Goal: Task Accomplishment & Management: Use online tool/utility

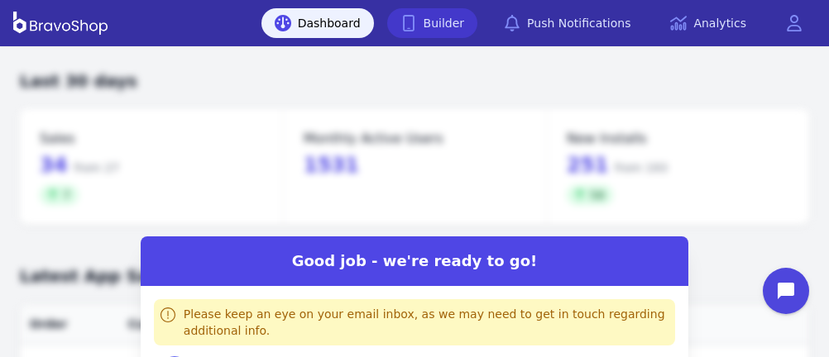
click at [462, 22] on link "Builder" at bounding box center [432, 23] width 91 height 30
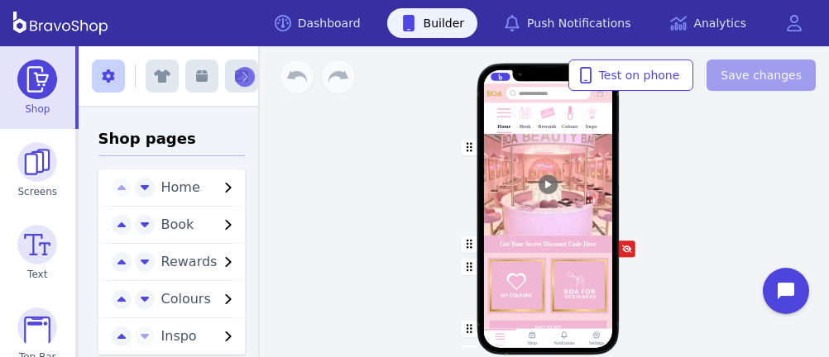
click at [569, 120] on img at bounding box center [571, 114] width 16 height 16
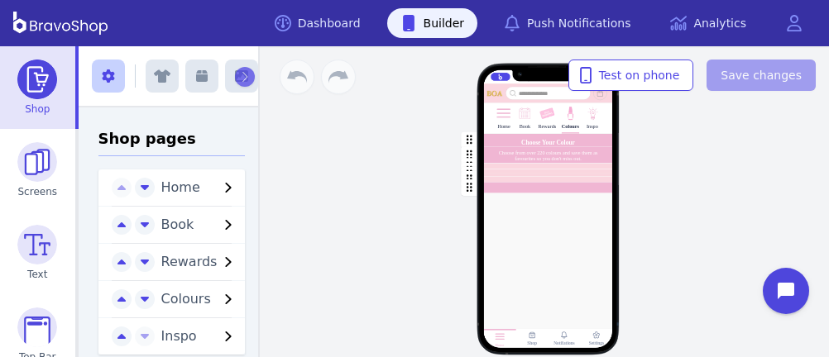
click at [568, 117] on img at bounding box center [571, 114] width 16 height 16
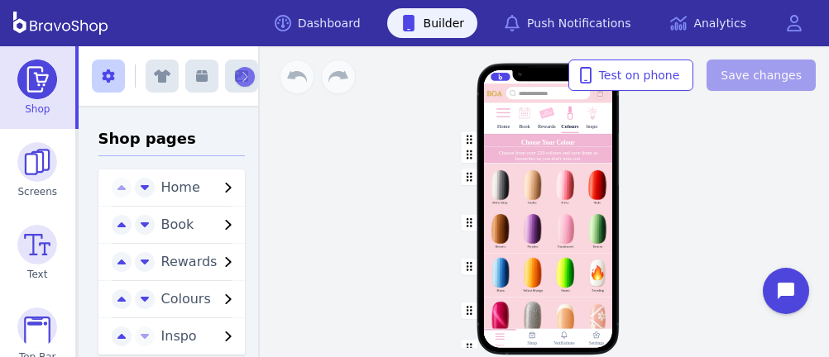
scroll to position [67, 0]
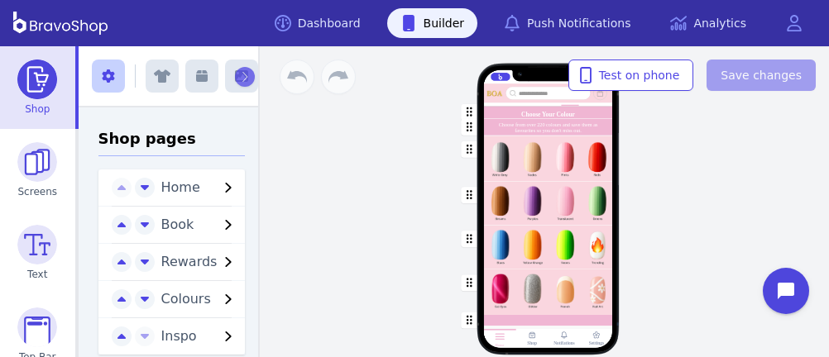
click at [594, 251] on div "button" at bounding box center [547, 248] width 129 height 44
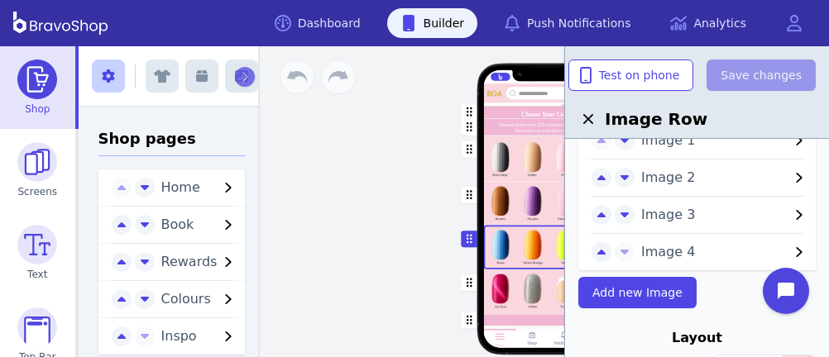
scroll to position [80, 0]
click at [650, 248] on span "Image 4" at bounding box center [715, 252] width 148 height 20
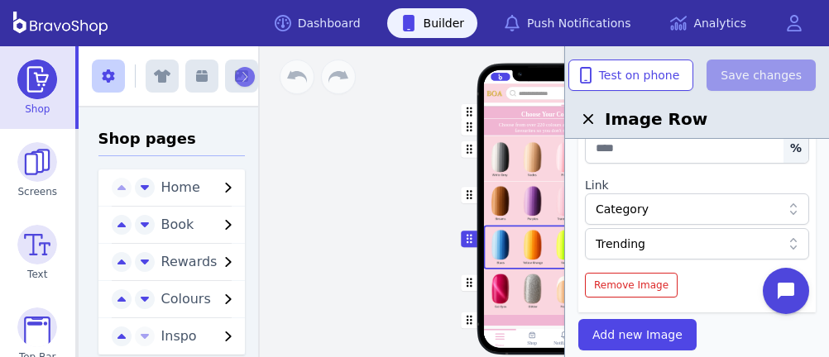
scroll to position [386, 0]
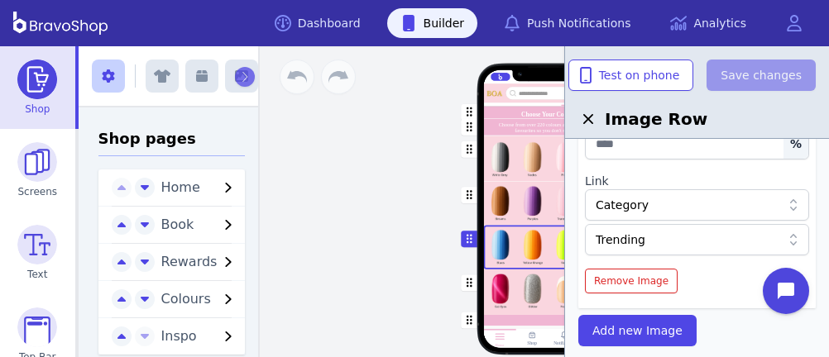
click at [711, 204] on div "Category" at bounding box center [688, 205] width 185 height 17
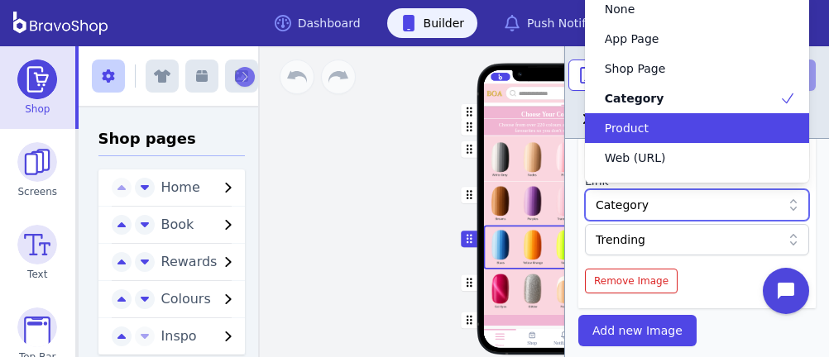
scroll to position [53, 0]
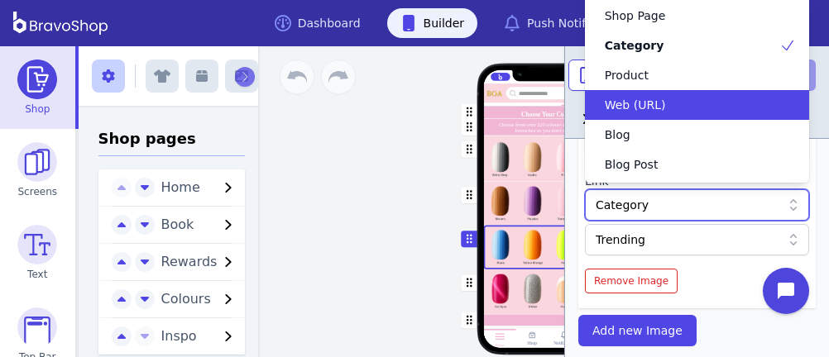
click at [660, 98] on div "Web (URL)" at bounding box center [687, 105] width 184 height 17
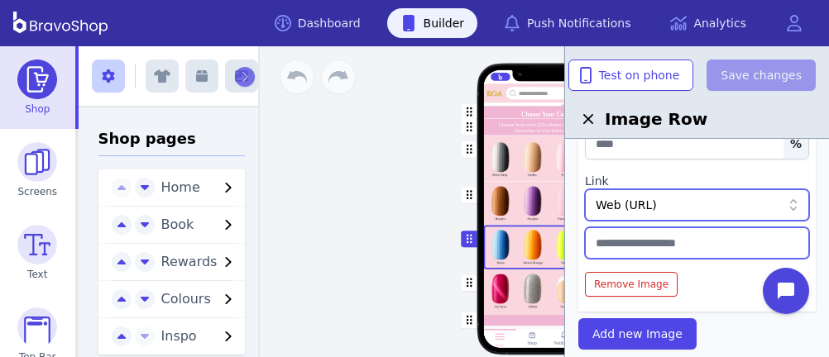
click at [674, 244] on input "text" at bounding box center [697, 242] width 224 height 31
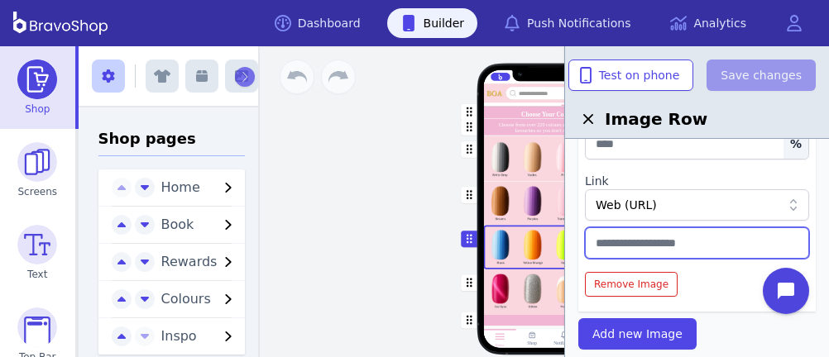
paste input "**********"
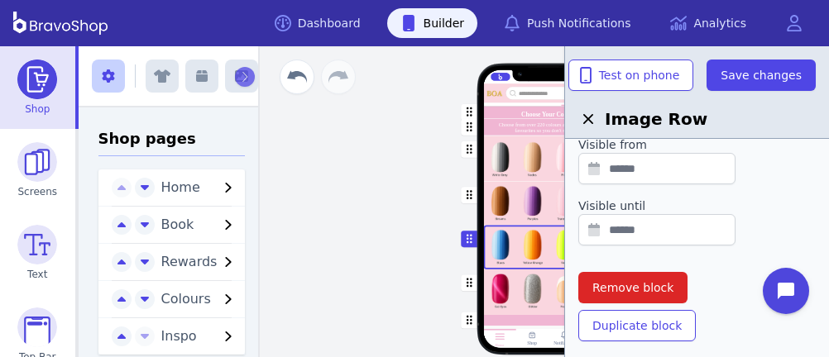
scroll to position [993, 0]
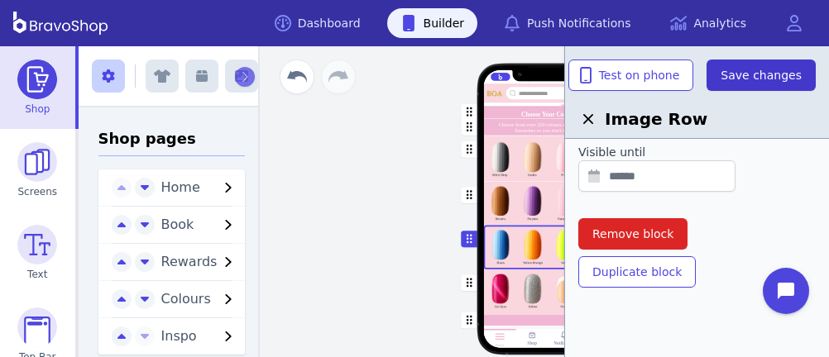
type input "**********"
click at [778, 82] on span "Save changes" at bounding box center [760, 75] width 81 height 17
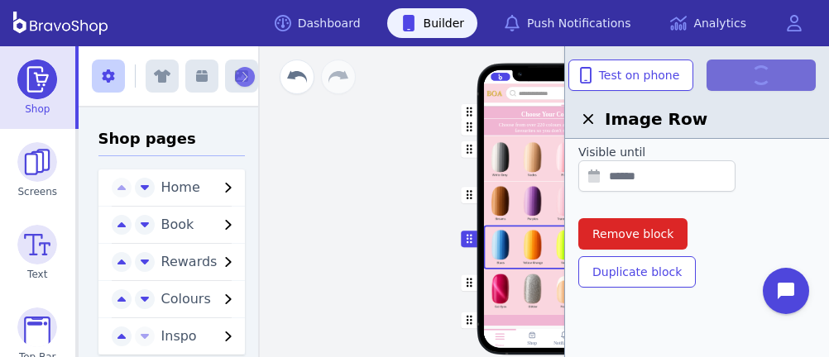
scroll to position [0, 0]
